Goal: Information Seeking & Learning: Learn about a topic

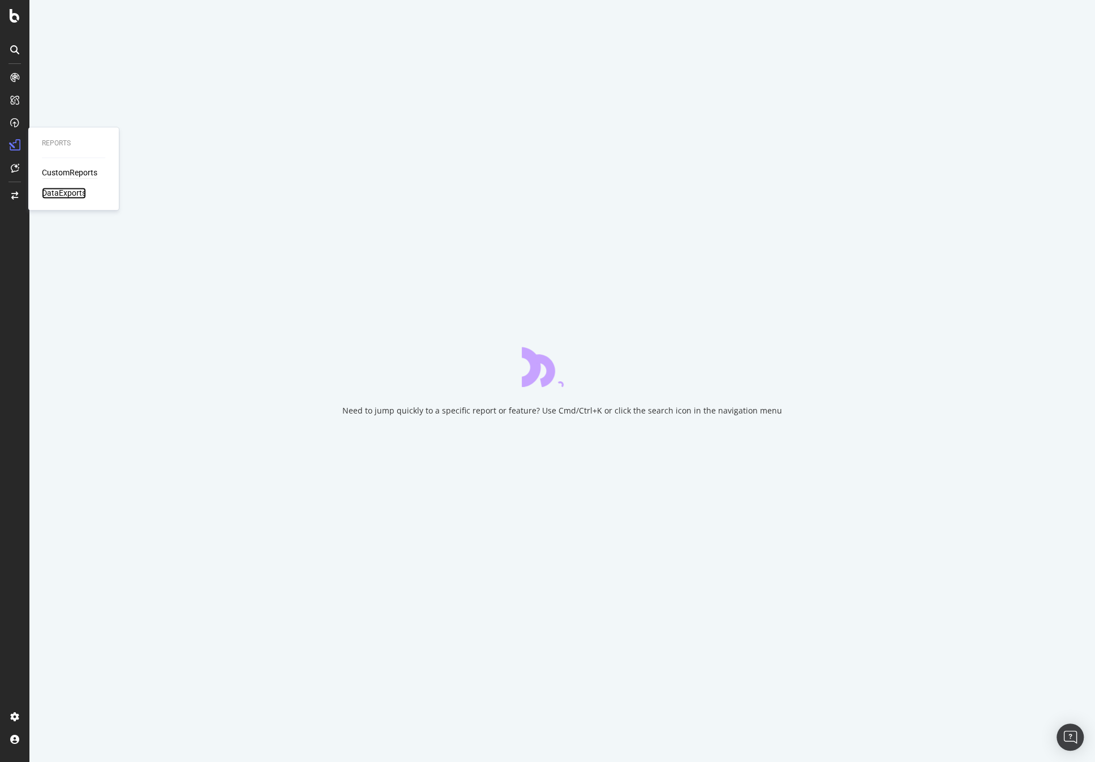
click at [53, 193] on div "DataExports" at bounding box center [64, 192] width 44 height 11
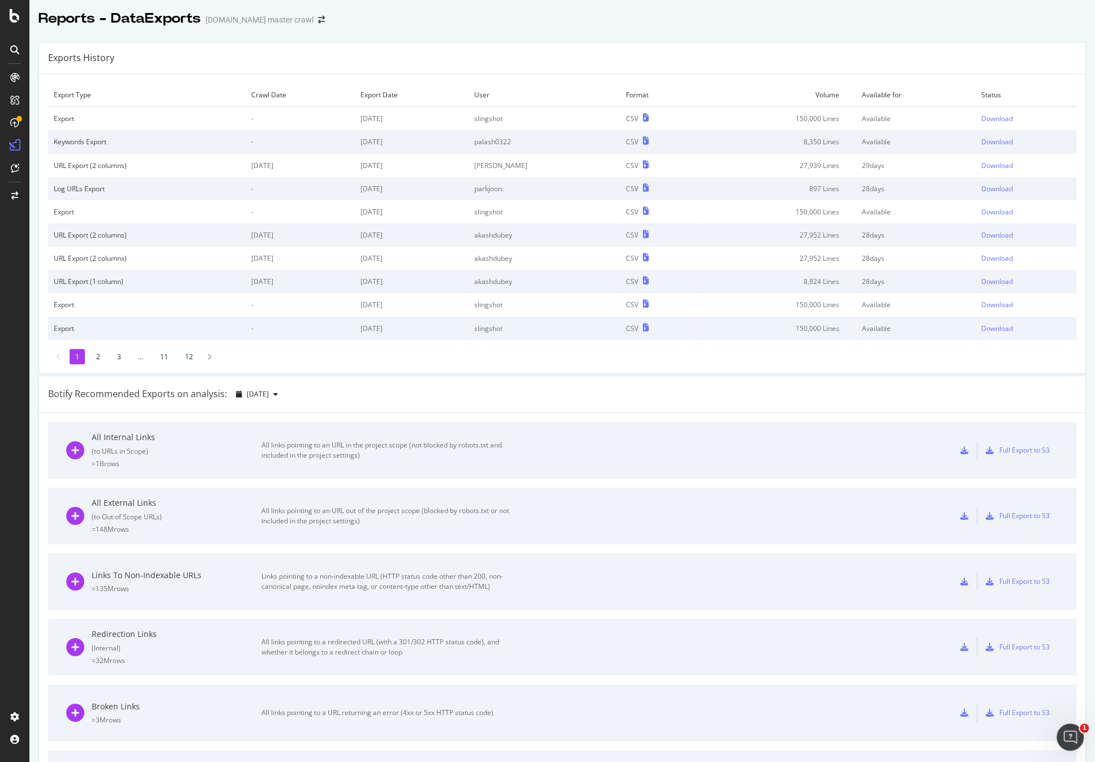
click at [699, 380] on div "Botify Recommended Exports on analysis: 2025 Sep. 22nd" at bounding box center [562, 394] width 1046 height 37
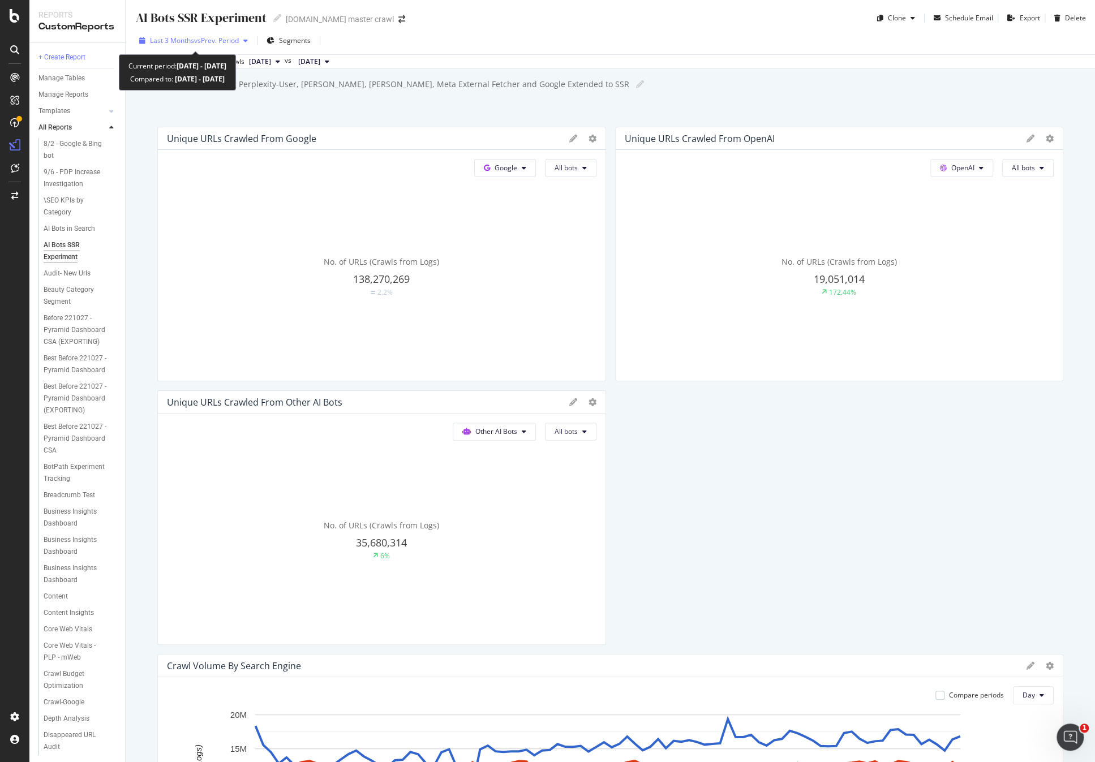
click at [217, 41] on span "vs Prev. Period" at bounding box center [216, 41] width 45 height 10
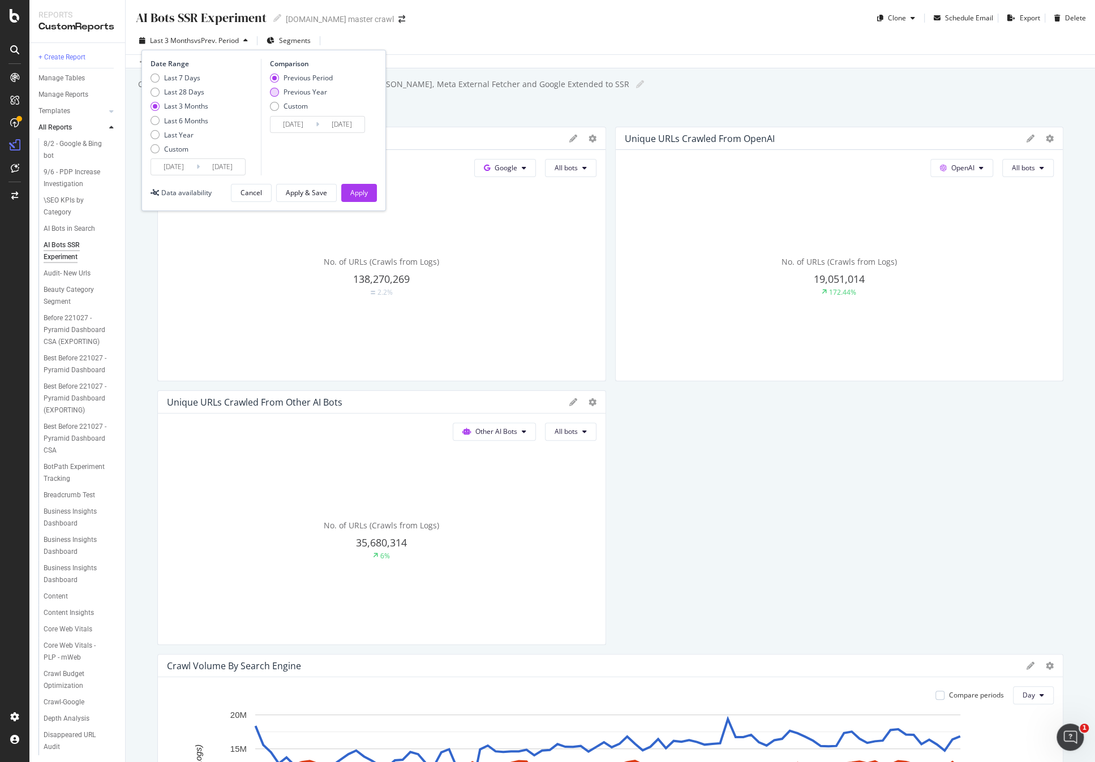
click at [291, 91] on div "Previous Year" at bounding box center [305, 92] width 44 height 10
type input "[DATE]"
click at [310, 190] on div "Apply & Save" at bounding box center [306, 193] width 41 height 10
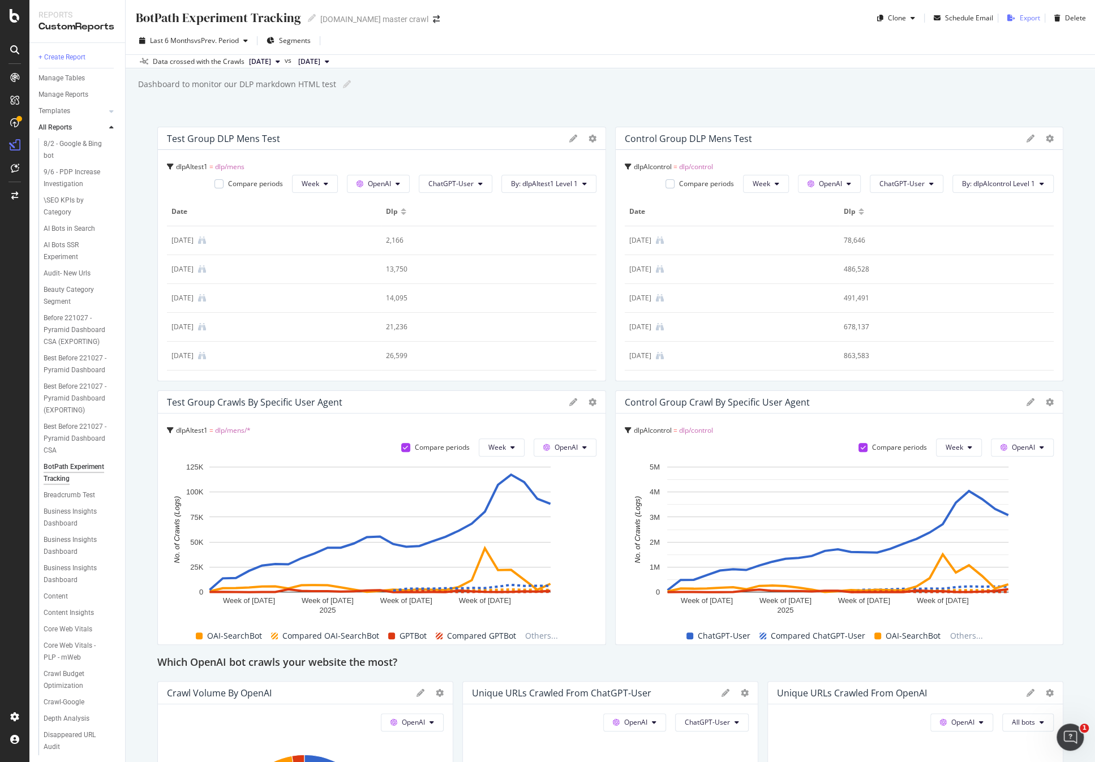
click at [1010, 19] on div "button" at bounding box center [1011, 18] width 17 height 7
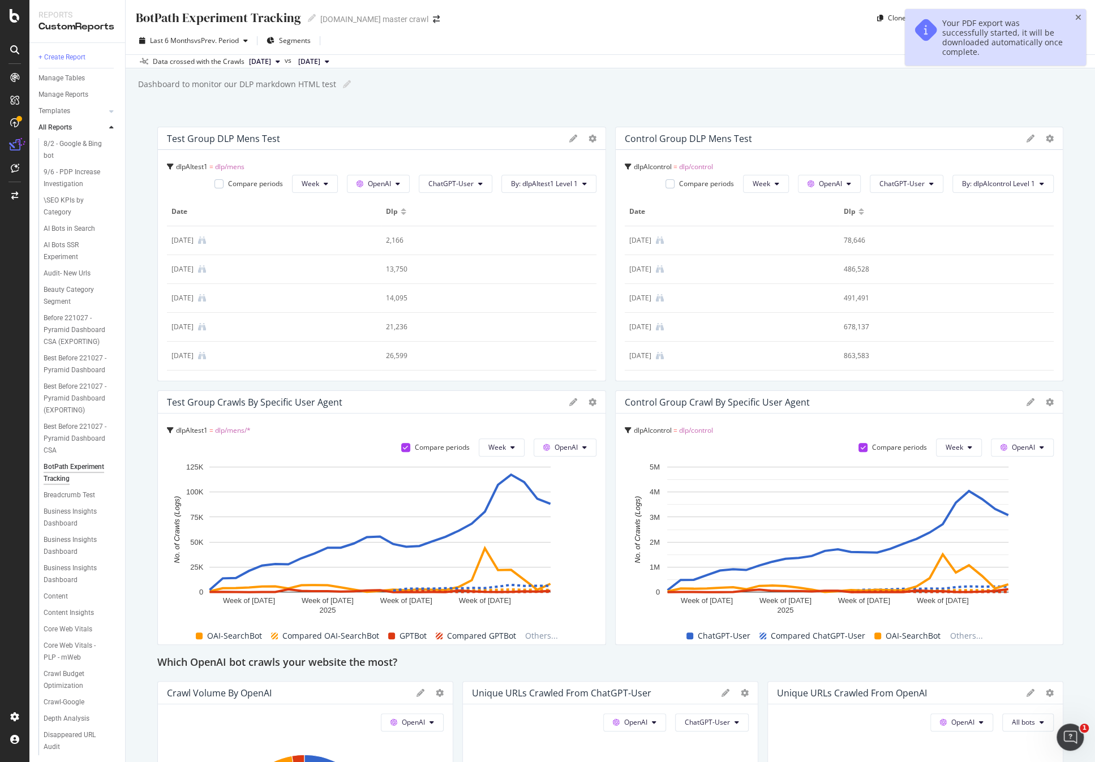
click at [832, 101] on div "BotPath Experiment Tracking BotPath Experiment Tracking [DOMAIN_NAME] master cr…" at bounding box center [610, 381] width 969 height 762
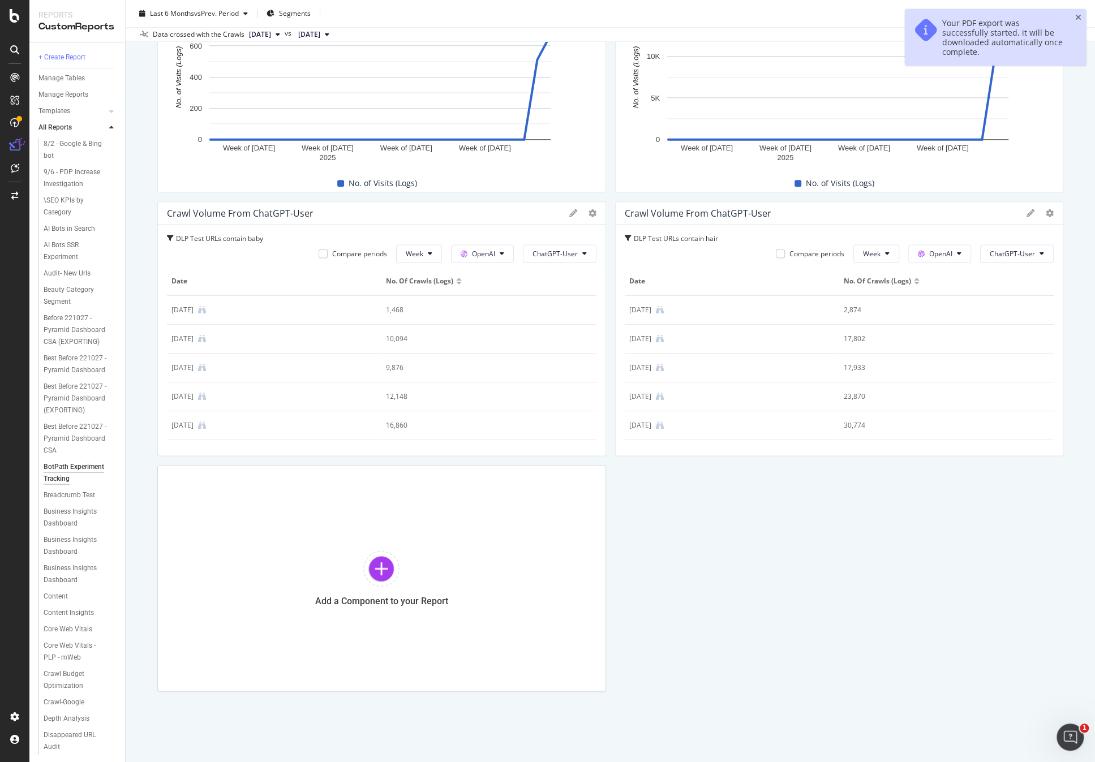
scroll to position [898, 0]
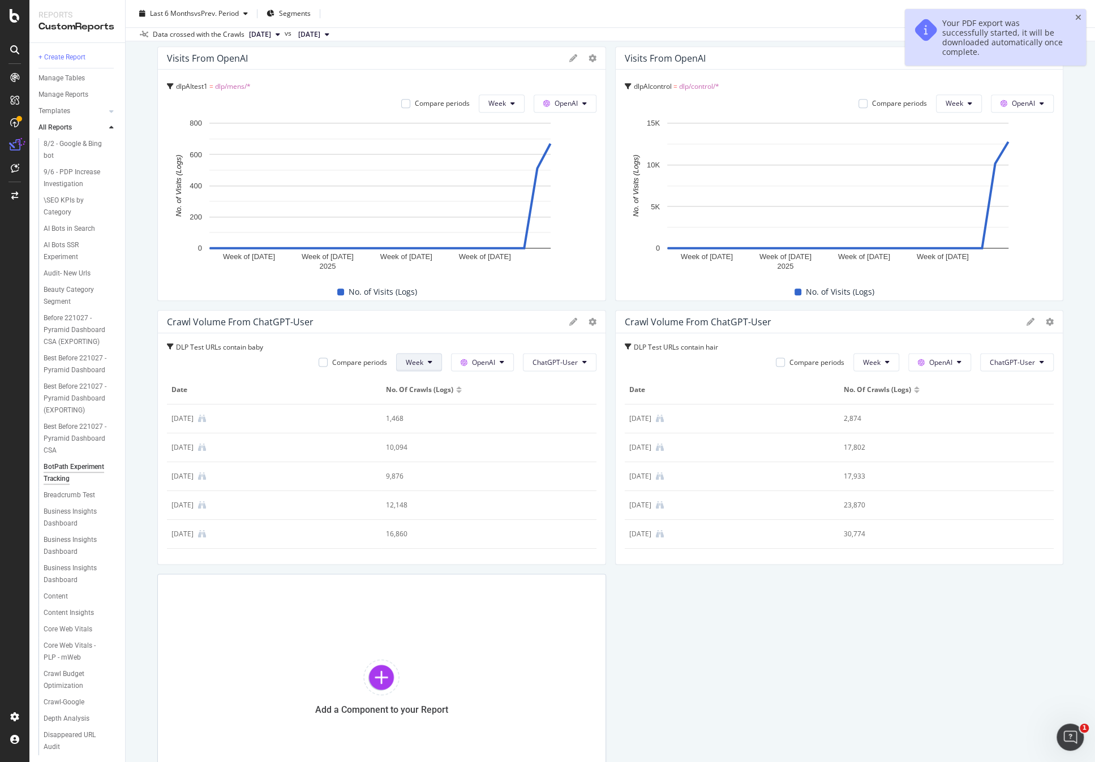
click at [434, 364] on button "Week" at bounding box center [419, 362] width 46 height 18
click at [666, 574] on div "Test Group DLP Mens Test dlpAItest1 = dlp/mens Compare periods Week OpenAI Chat…" at bounding box center [610, 14] width 906 height 1572
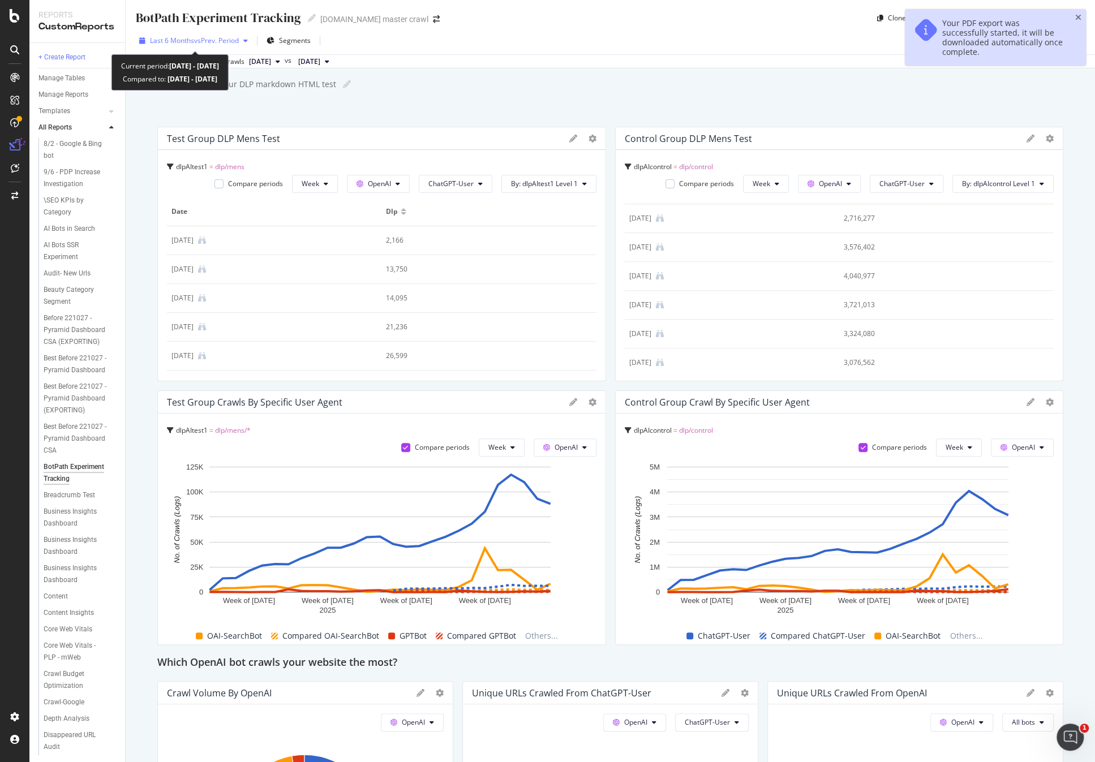
click at [219, 41] on span "vs Prev. Period" at bounding box center [216, 41] width 45 height 10
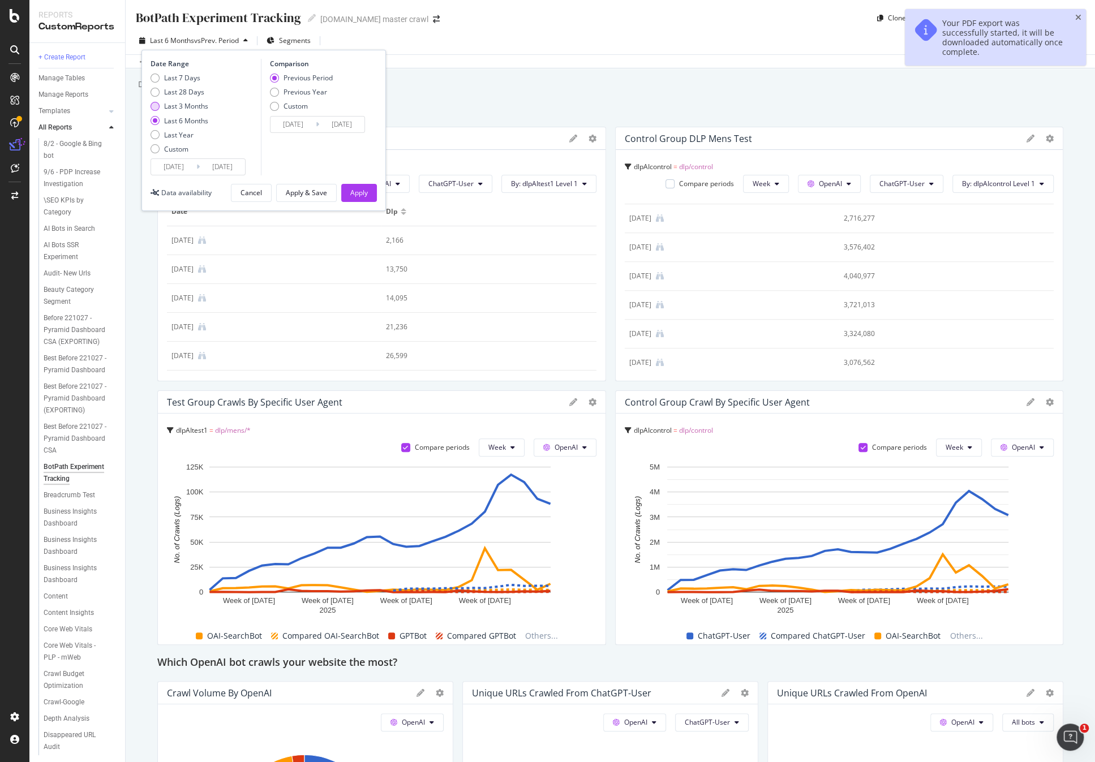
click at [195, 107] on div "Last 3 Months" at bounding box center [186, 106] width 44 height 10
type input "[DATE]"
click at [288, 188] on div "Apply & Save" at bounding box center [306, 193] width 41 height 10
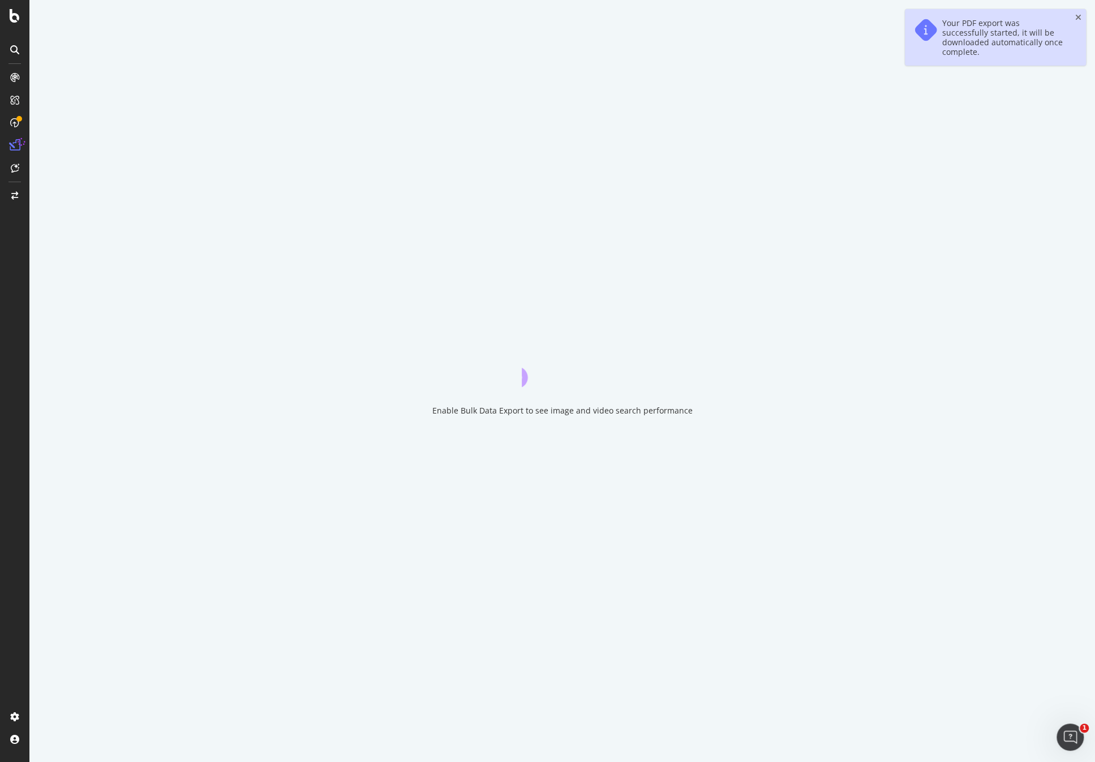
click at [644, 94] on div "Enable Bulk Data Export to see image and video search performance" at bounding box center [561, 381] width 1065 height 762
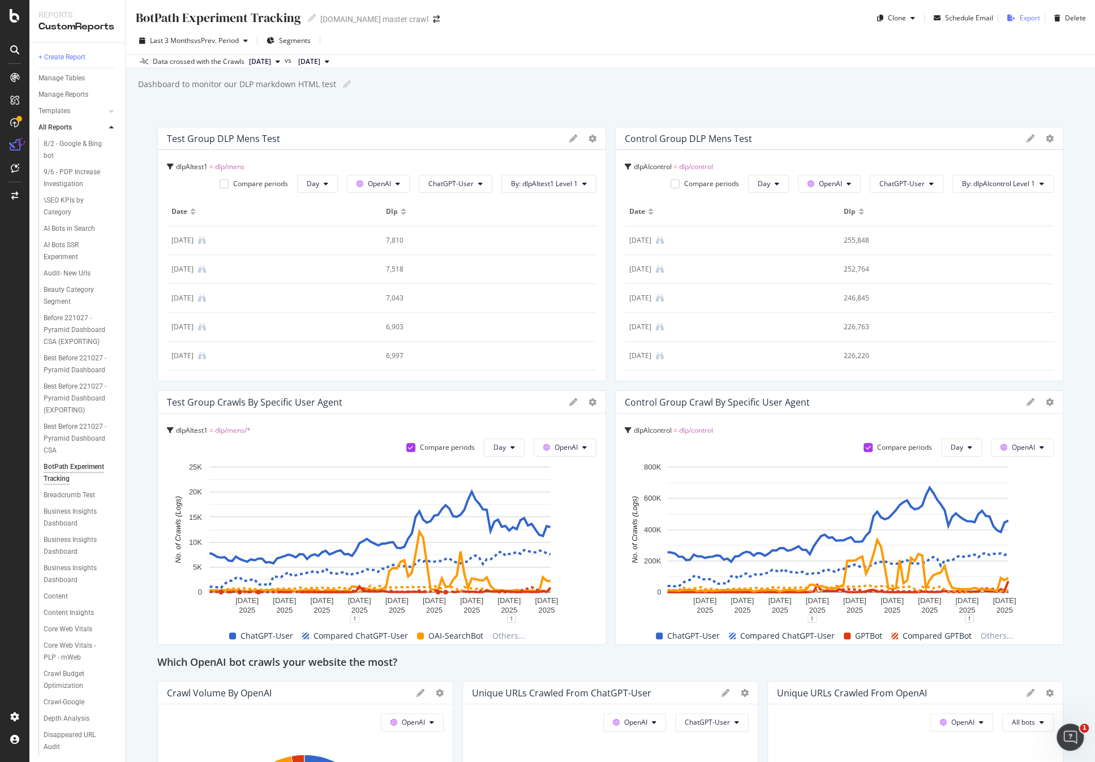
click at [1023, 19] on div "Export" at bounding box center [1030, 18] width 20 height 10
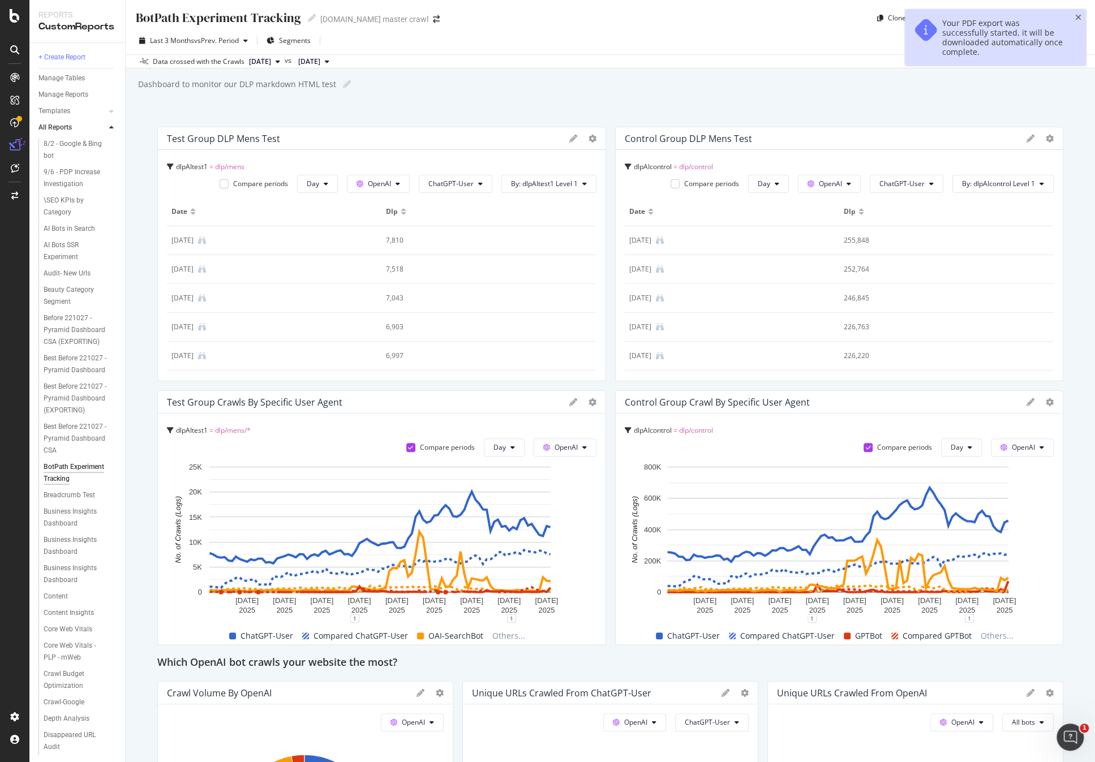
click at [1008, 107] on div "BotPath Experiment Tracking BotPath Experiment Tracking [DOMAIN_NAME] master cr…" at bounding box center [610, 381] width 969 height 762
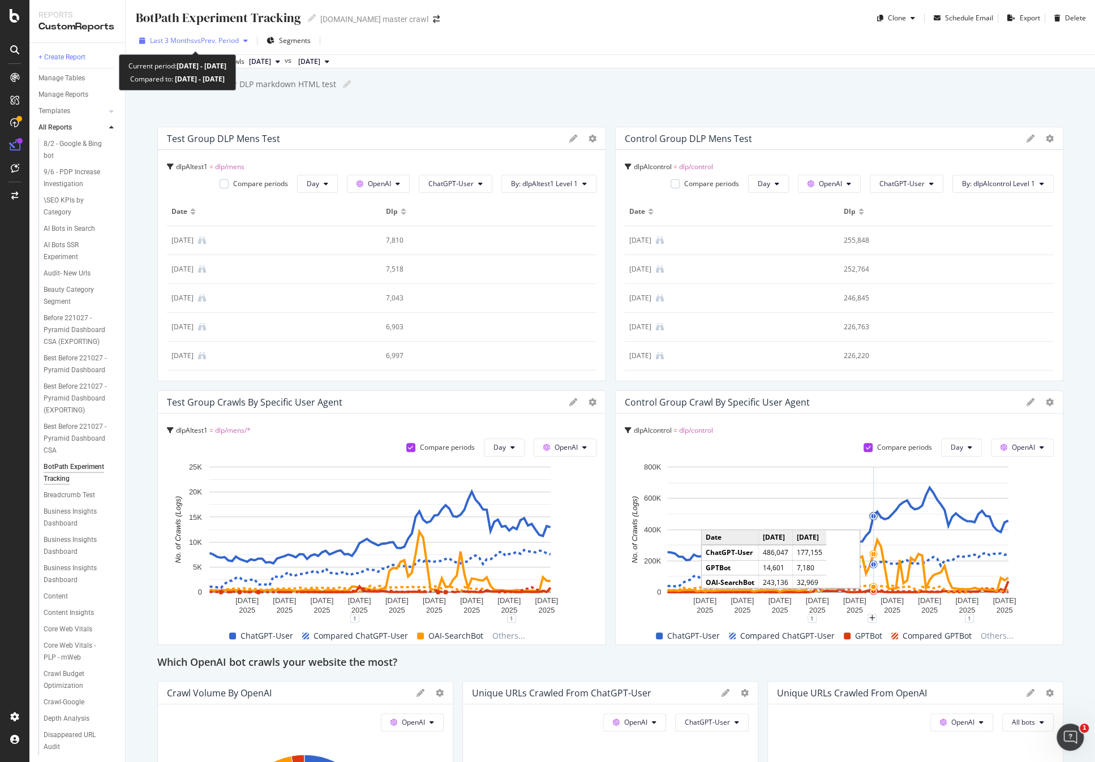
click at [239, 41] on span "vs Prev. Period" at bounding box center [216, 41] width 45 height 10
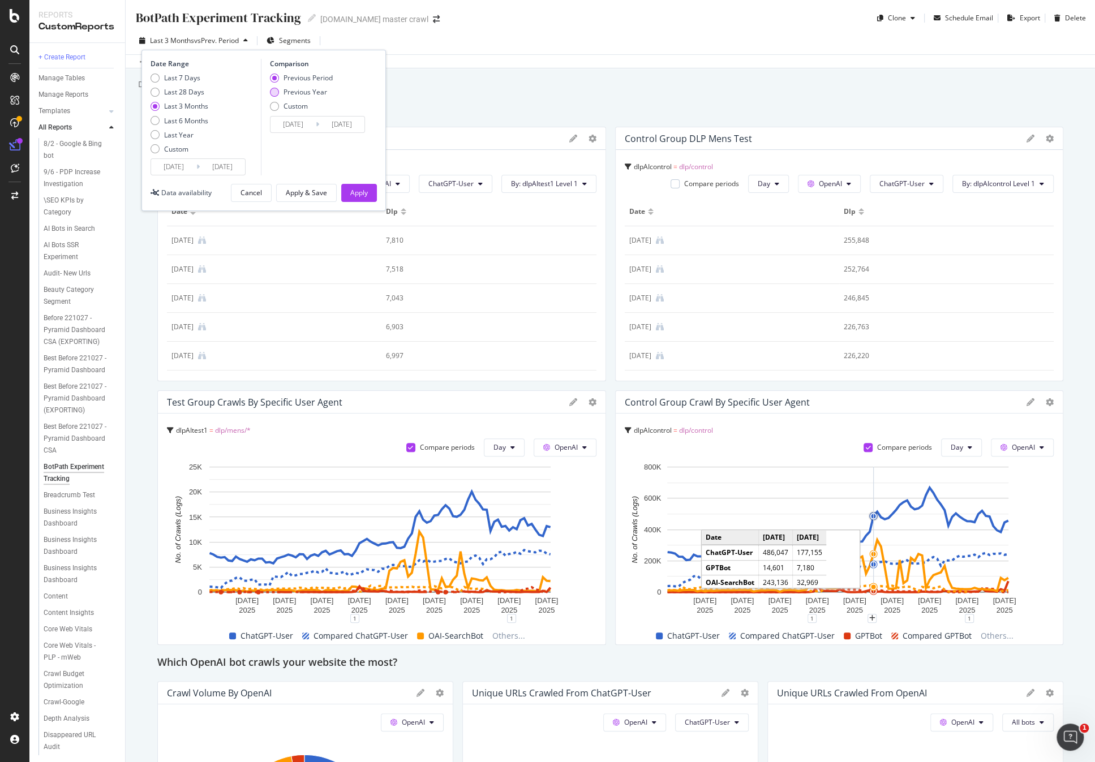
click at [306, 92] on div "Previous Year" at bounding box center [305, 92] width 44 height 10
type input "[DATE]"
click at [312, 193] on div "Apply & Save" at bounding box center [306, 193] width 41 height 10
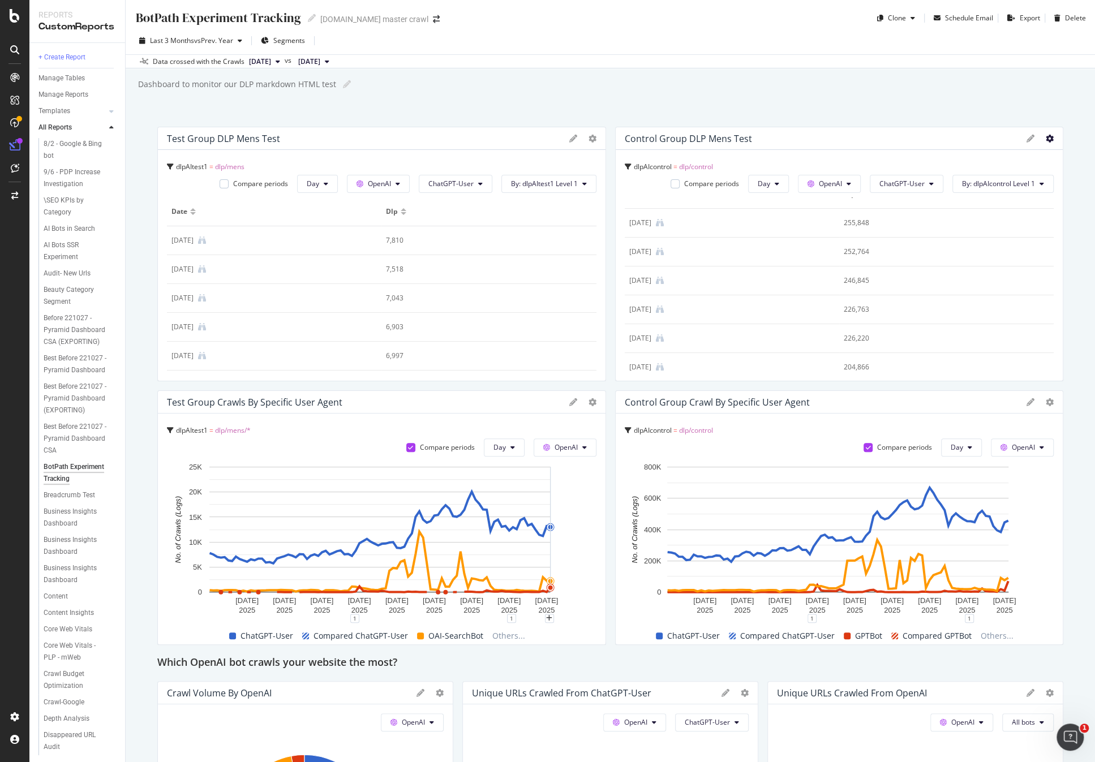
click at [1046, 141] on icon at bounding box center [1050, 139] width 8 height 8
click at [798, 107] on div "BotPath Experiment Tracking BotPath Experiment Tracking [DOMAIN_NAME] master cr…" at bounding box center [610, 381] width 969 height 762
click at [832, 96] on div "BotPath Experiment Tracking BotPath Experiment Tracking [DOMAIN_NAME] master cr…" at bounding box center [610, 381] width 969 height 762
click at [595, 137] on div at bounding box center [600, 254] width 11 height 255
click at [590, 137] on icon at bounding box center [592, 139] width 8 height 8
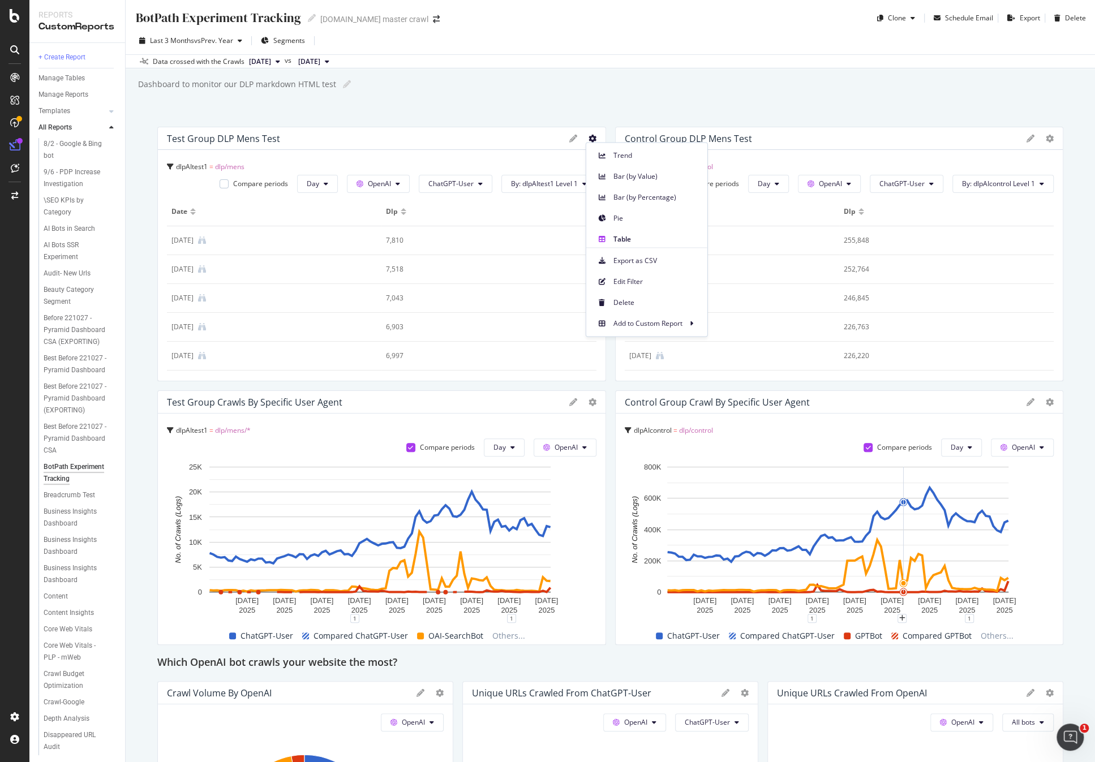
click at [236, 168] on span "dlp/mens" at bounding box center [229, 167] width 29 height 10
click at [169, 166] on icon at bounding box center [170, 167] width 7 height 7
click at [171, 166] on icon at bounding box center [170, 167] width 7 height 7
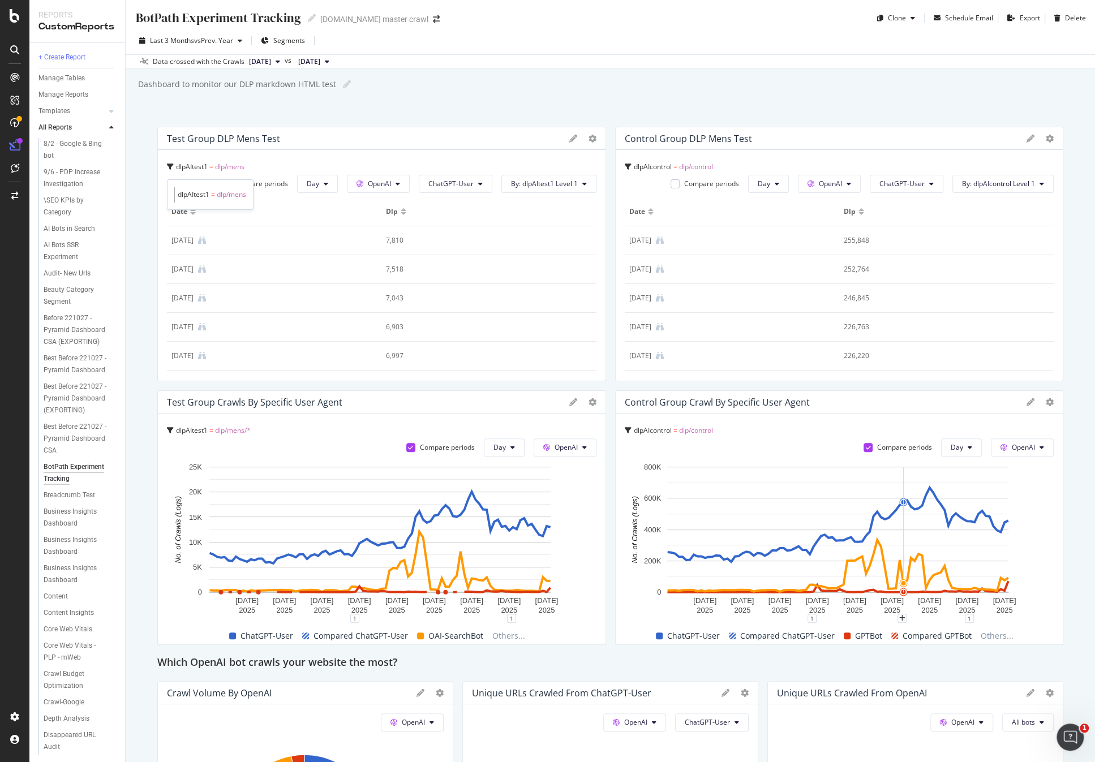
click at [226, 192] on span "dlp/mens" at bounding box center [231, 195] width 29 height 10
click at [569, 140] on icon at bounding box center [573, 139] width 8 height 8
click at [535, 327] on div "Cancel" at bounding box center [535, 330] width 28 height 13
click at [570, 184] on span "By: dlpAItest1 Level 1" at bounding box center [544, 184] width 67 height 10
click at [577, 225] on div "Select a Segment" at bounding box center [569, 224] width 140 height 19
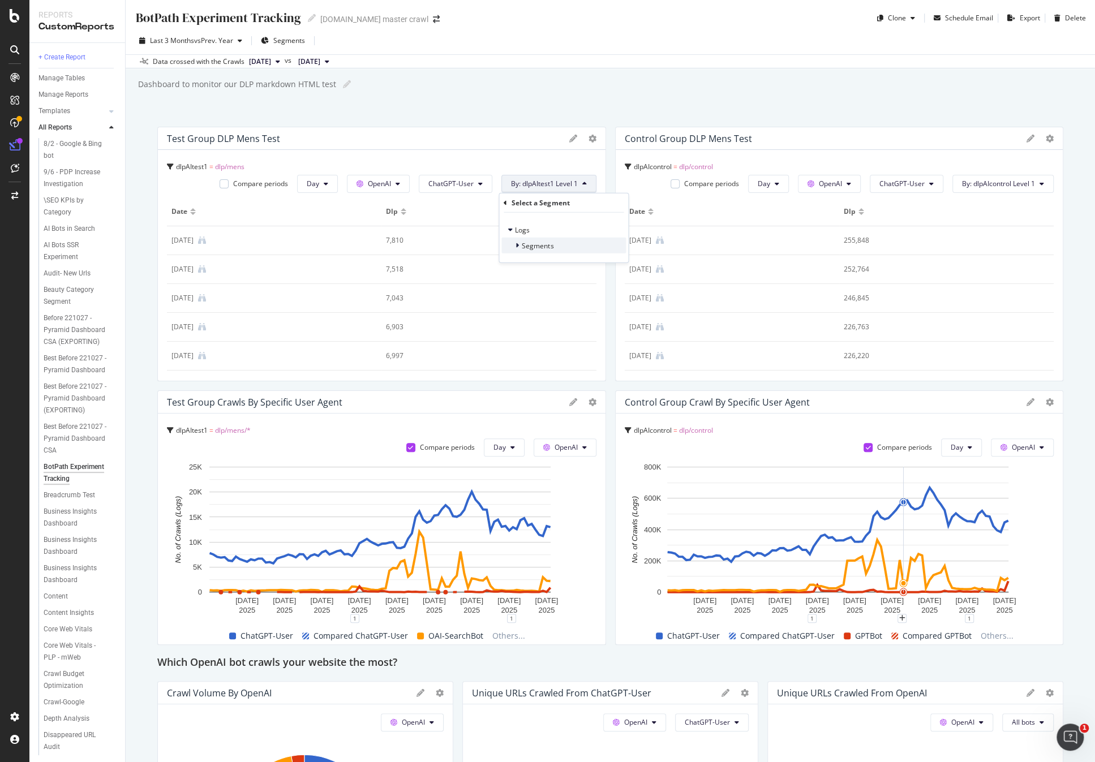
click at [563, 242] on div "Segments" at bounding box center [563, 246] width 124 height 16
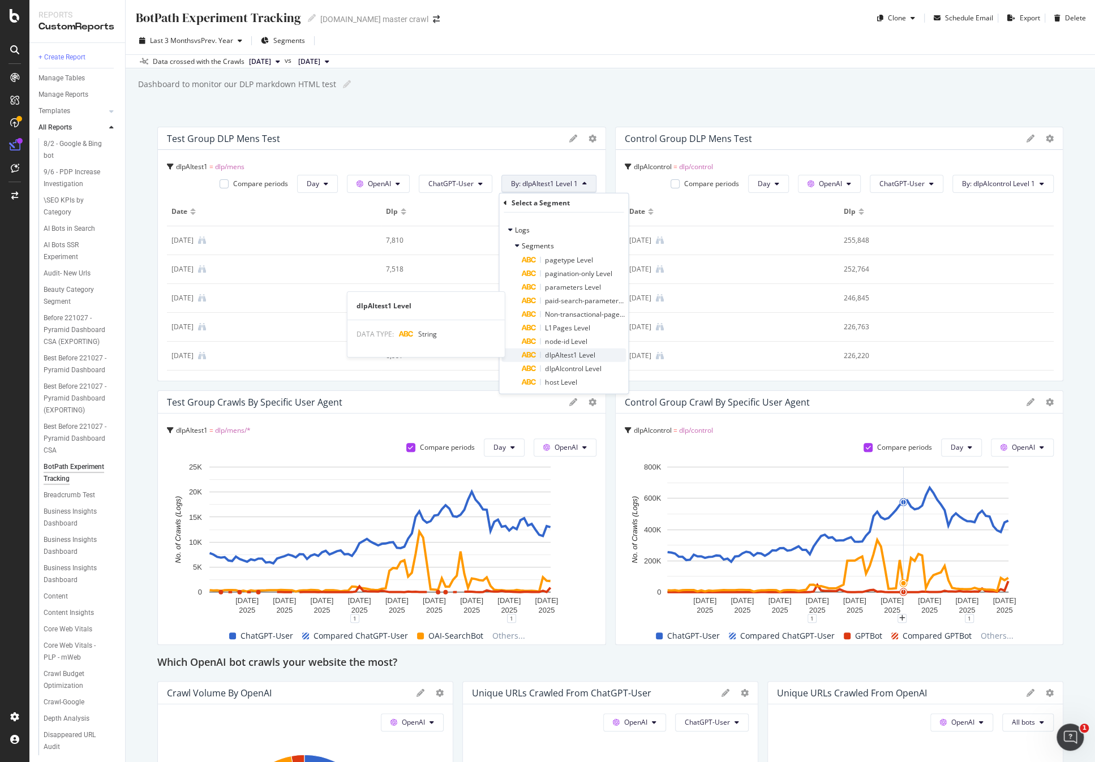
scroll to position [5, 0]
click at [657, 96] on div "BotPath Experiment Tracking BotPath Experiment Tracking [DOMAIN_NAME] master cr…" at bounding box center [610, 381] width 969 height 762
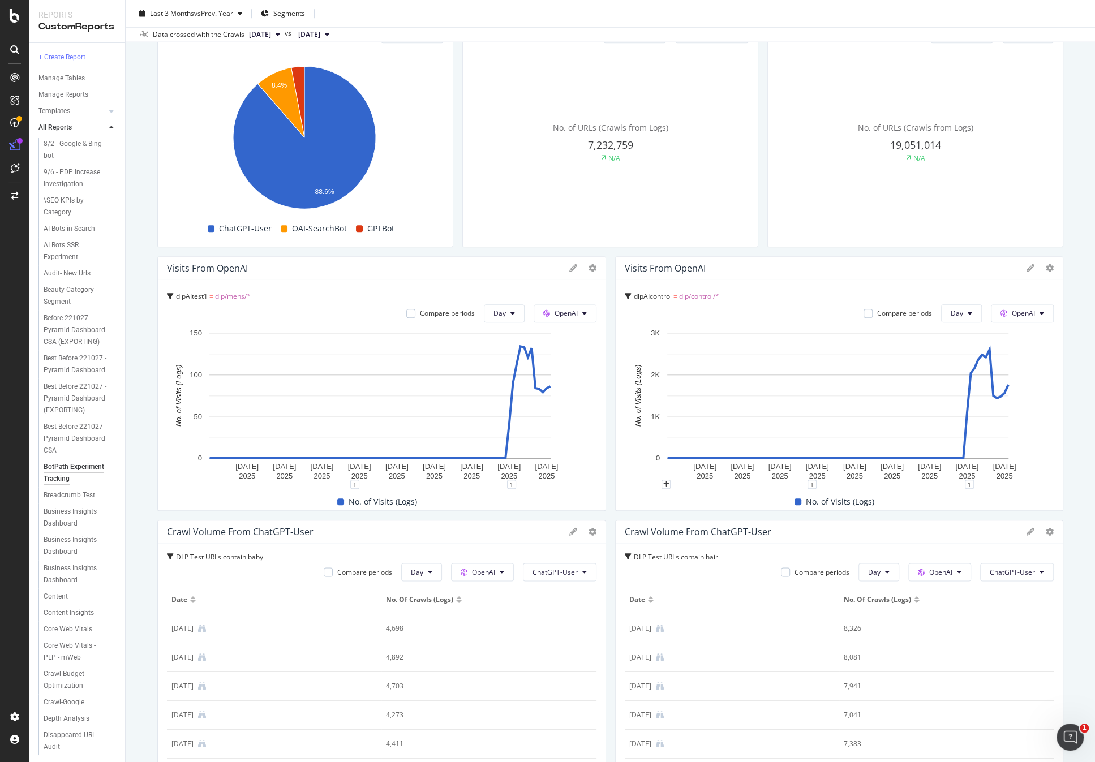
scroll to position [683, 0]
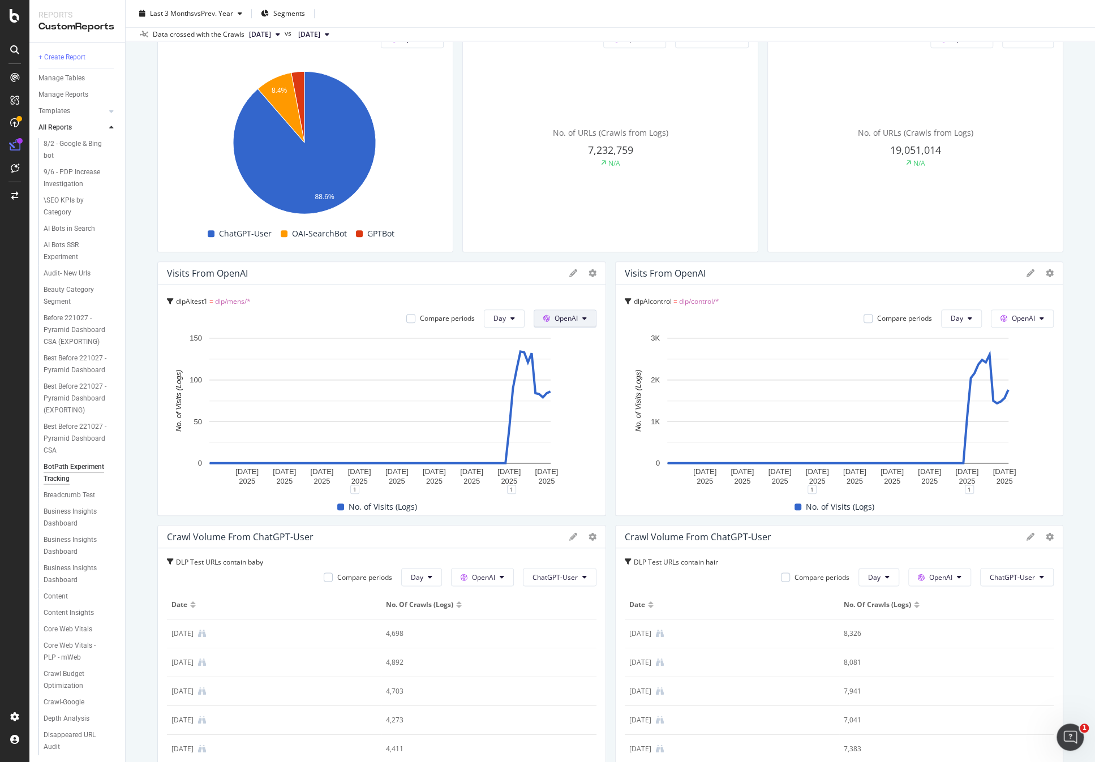
click at [554, 317] on span "OpenAI" at bounding box center [565, 318] width 23 height 10
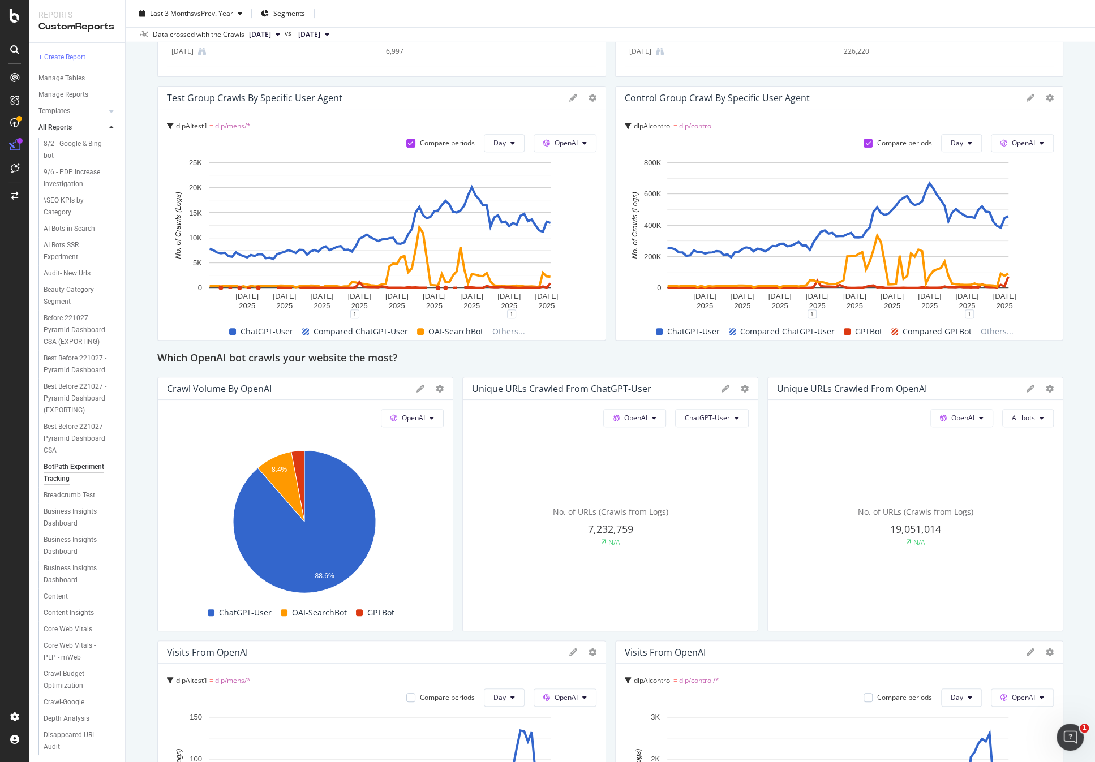
scroll to position [226, 0]
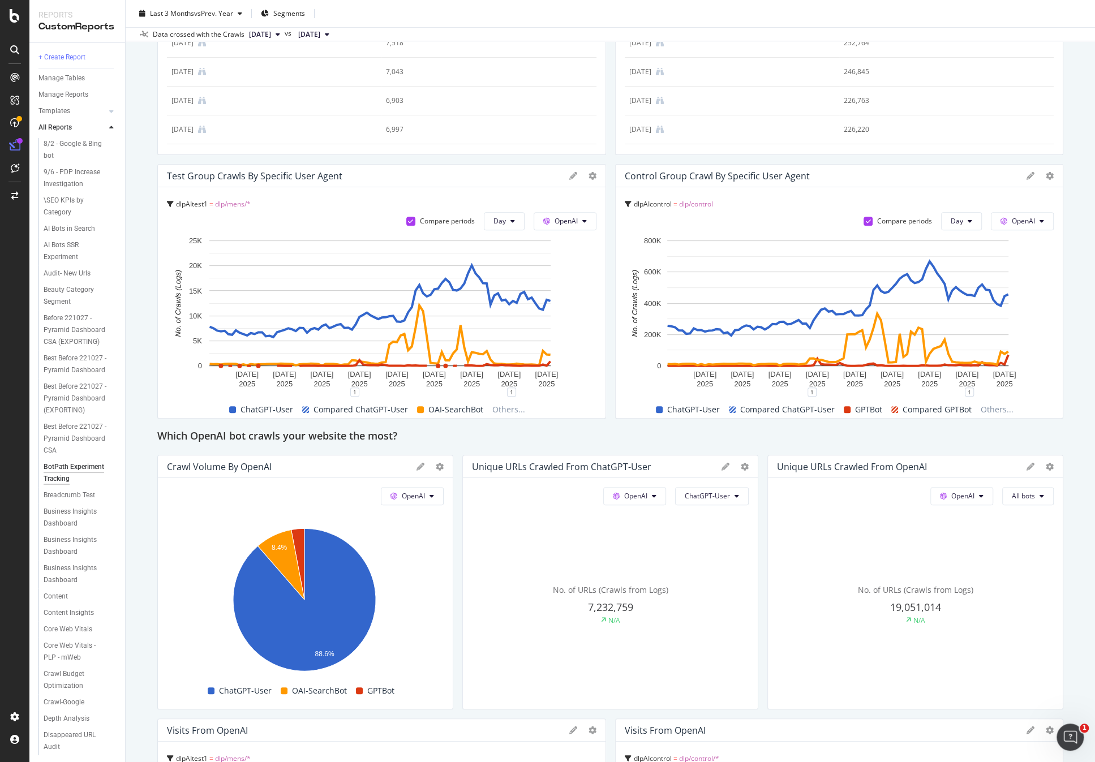
click at [372, 409] on span "Compared ChatGPT-User" at bounding box center [360, 410] width 94 height 14
click at [274, 410] on span "ChatGPT-User" at bounding box center [266, 410] width 53 height 14
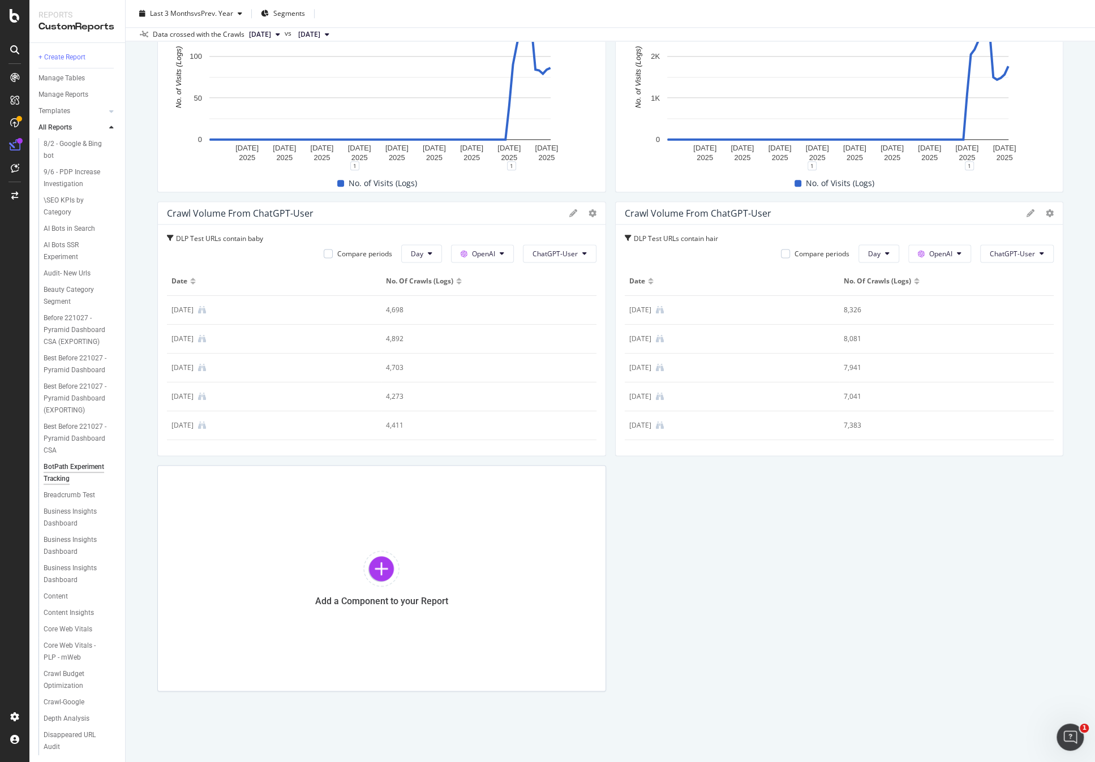
scroll to position [471, 0]
